Goal: Obtain resource: Download file/media

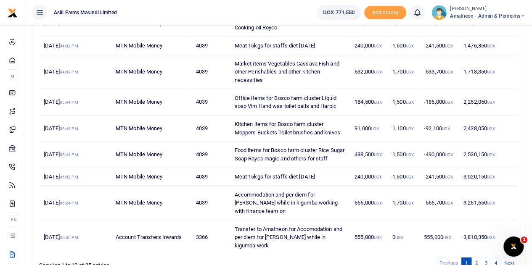
scroll to position [168, 0]
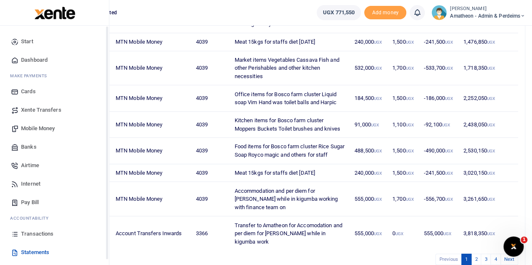
click at [28, 235] on span "Transactions" at bounding box center [37, 234] width 32 height 8
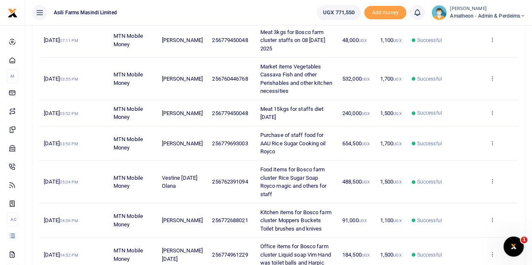
scroll to position [168, 0]
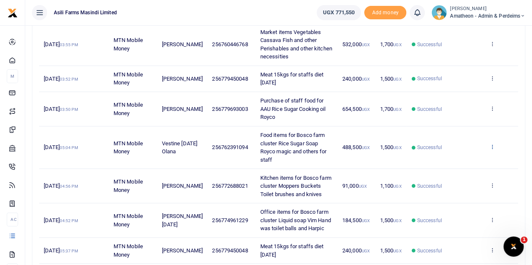
click at [494, 146] on icon at bounding box center [491, 147] width 5 height 6
click at [467, 163] on link "View details" at bounding box center [461, 161] width 66 height 12
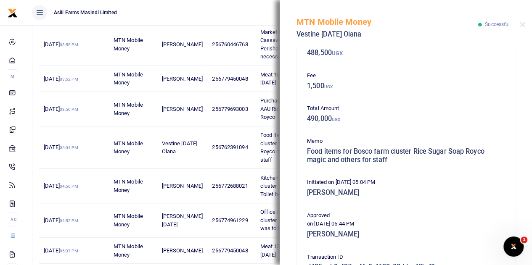
scroll to position [225, 0]
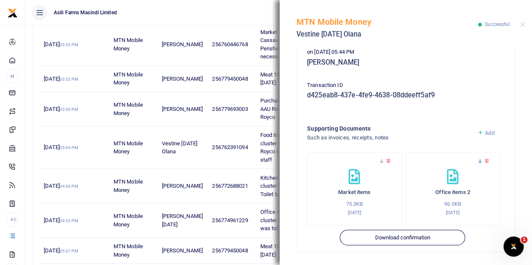
click at [478, 162] on icon at bounding box center [480, 161] width 5 height 5
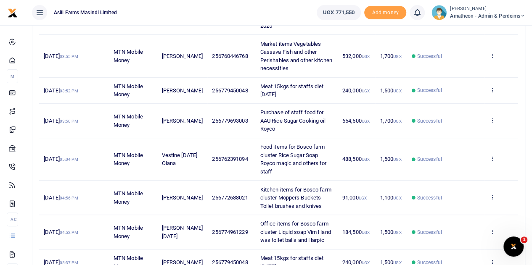
scroll to position [168, 0]
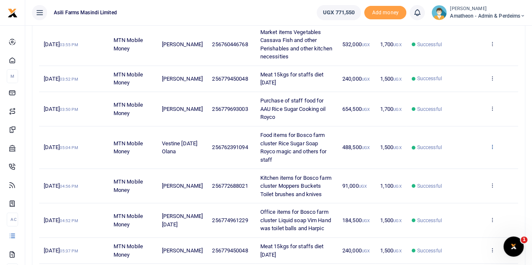
click at [491, 145] on icon at bounding box center [491, 147] width 5 height 6
click at [461, 161] on link "View details" at bounding box center [461, 161] width 66 height 12
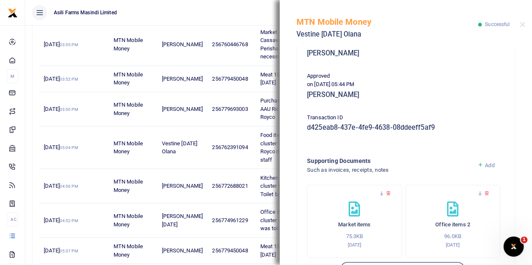
scroll to position [225, 0]
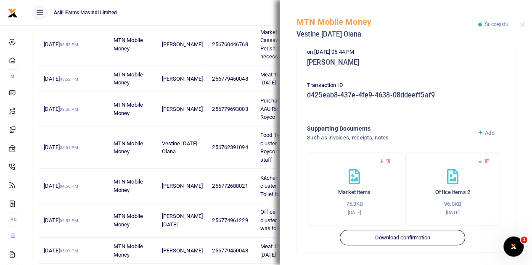
click at [478, 160] on icon at bounding box center [480, 161] width 5 height 5
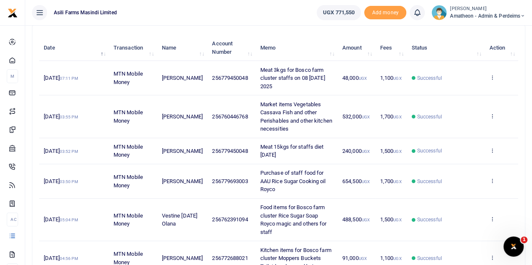
scroll to position [126, 0]
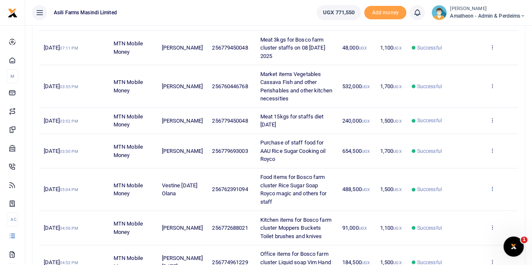
click at [493, 188] on icon at bounding box center [491, 189] width 5 height 6
click at [467, 199] on link "View details" at bounding box center [461, 203] width 66 height 12
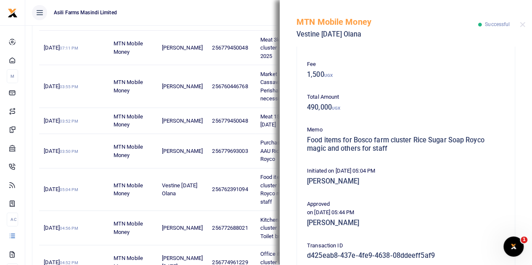
scroll to position [210, 0]
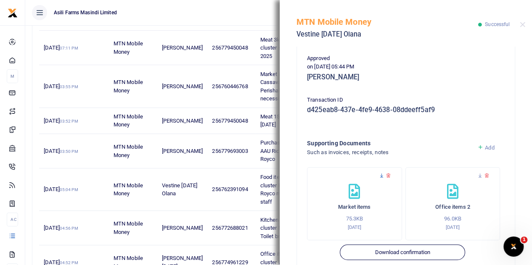
click at [381, 176] on icon at bounding box center [381, 175] width 5 height 5
